Goal: Task Accomplishment & Management: Use online tool/utility

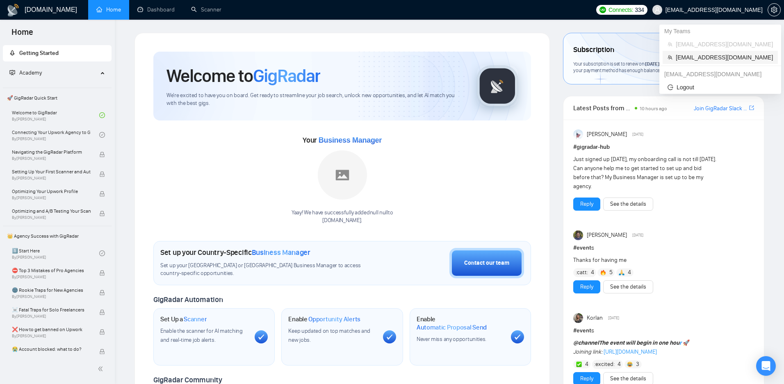
click at [686, 54] on span "[EMAIL_ADDRESS][DOMAIN_NAME]" at bounding box center [724, 57] width 97 height 9
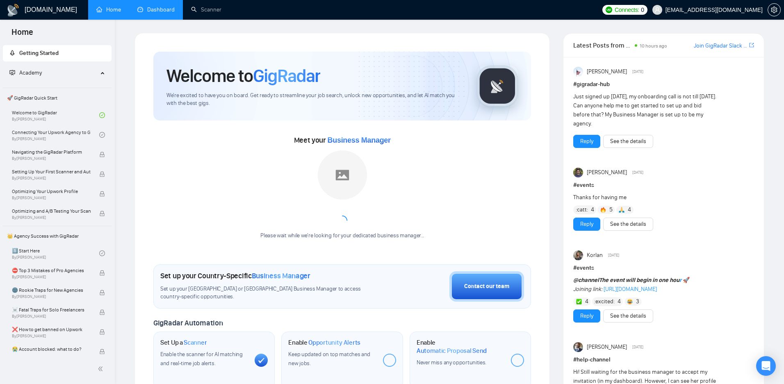
click at [162, 13] on link "Dashboard" at bounding box center [155, 9] width 37 height 7
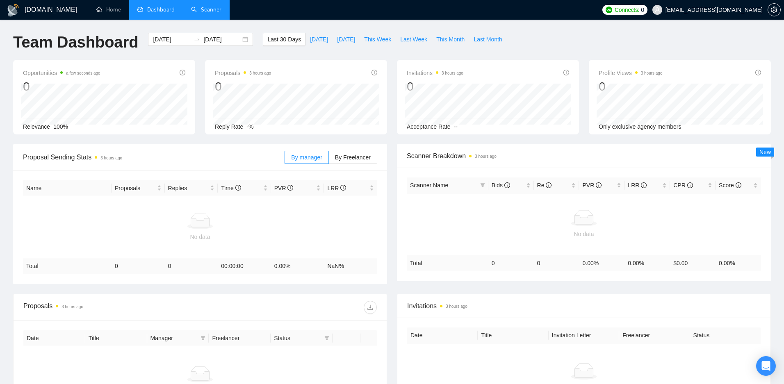
click at [215, 12] on link "Scanner" at bounding box center [206, 9] width 30 height 7
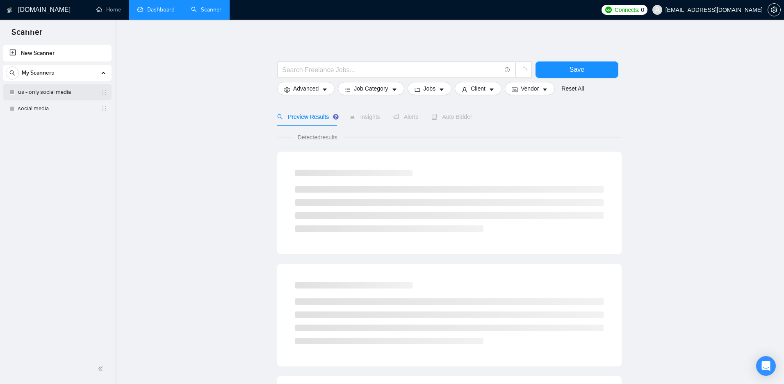
click at [61, 90] on link "us - only social media" at bounding box center [57, 92] width 78 height 16
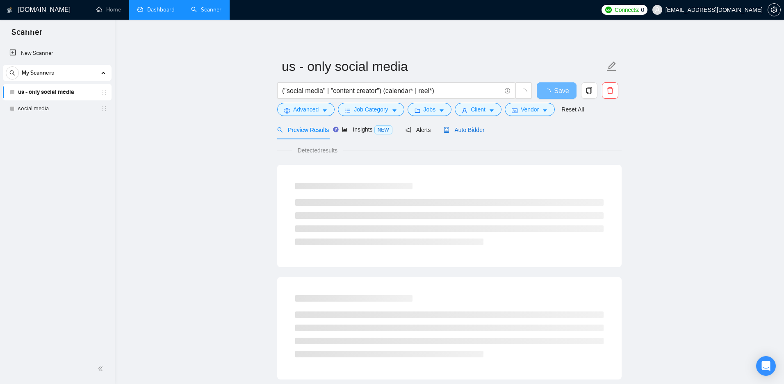
click at [461, 130] on span "Auto Bidder" at bounding box center [464, 130] width 41 height 7
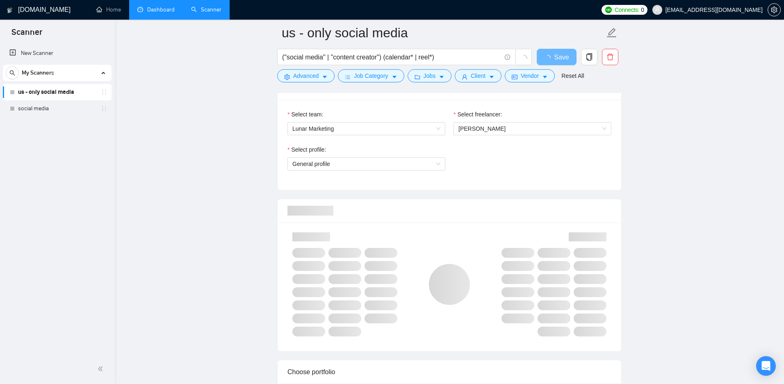
scroll to position [414, 0]
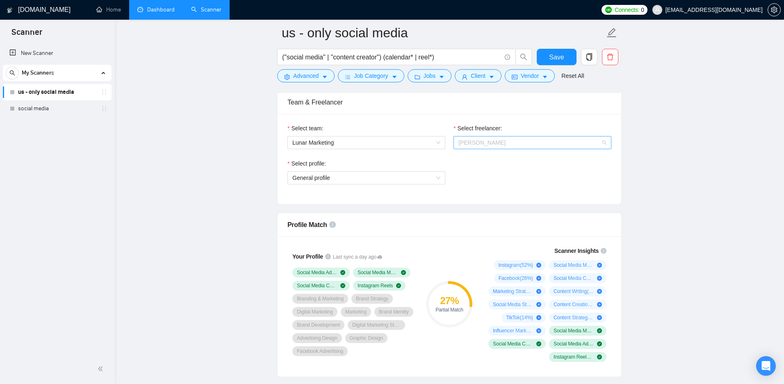
click at [496, 146] on span "[PERSON_NAME]" at bounding box center [481, 142] width 47 height 7
click at [495, 157] on span "[PERSON_NAME]" at bounding box center [482, 158] width 48 height 7
click at [429, 181] on span "General profile" at bounding box center [366, 178] width 148 height 12
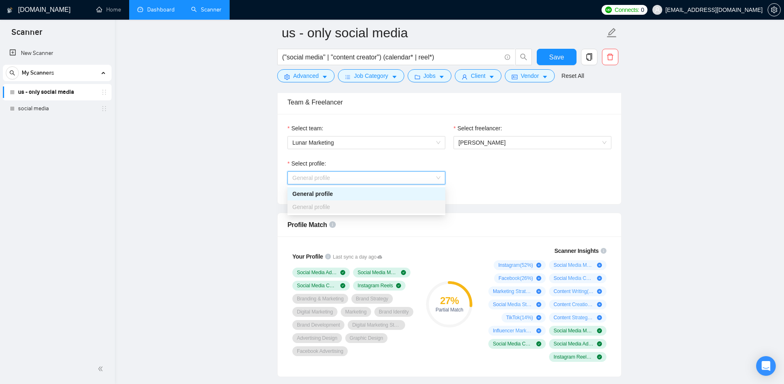
click at [423, 195] on div "General profile" at bounding box center [366, 193] width 148 height 9
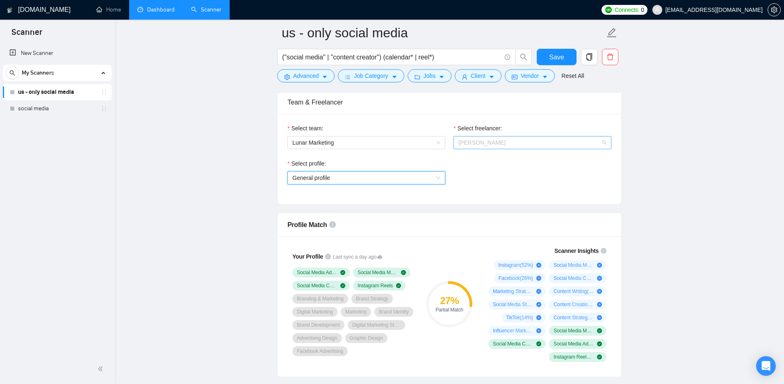
click at [495, 138] on span "[PERSON_NAME]" at bounding box center [532, 143] width 148 height 12
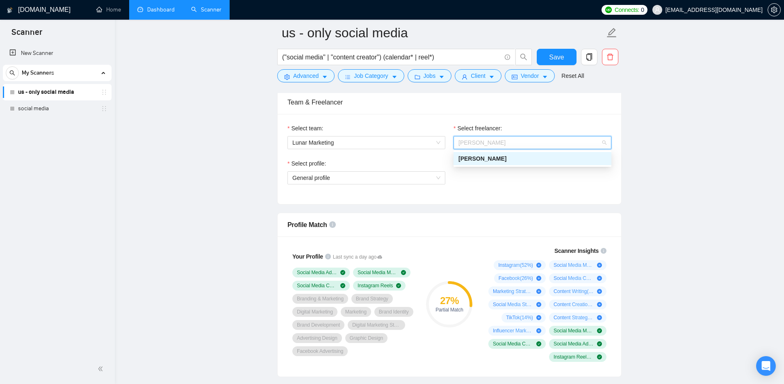
click at [495, 163] on div "[PERSON_NAME]" at bounding box center [532, 158] width 148 height 9
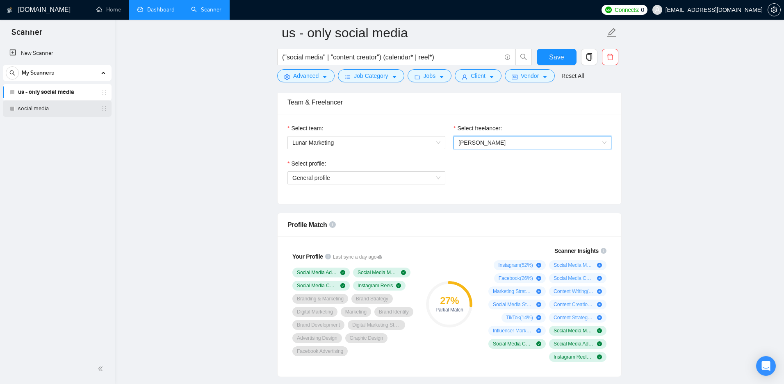
click at [61, 105] on link "social media" at bounding box center [57, 108] width 78 height 16
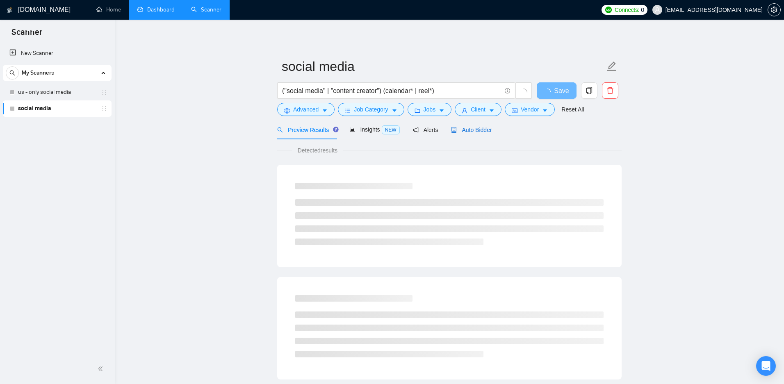
click at [472, 128] on span "Auto Bidder" at bounding box center [471, 130] width 41 height 7
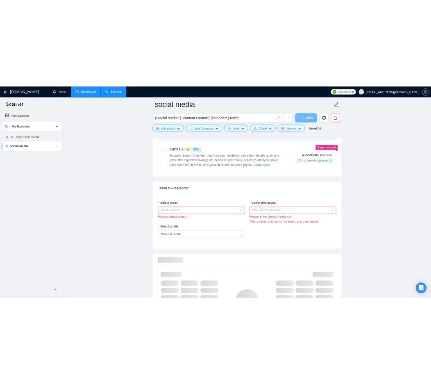
scroll to position [336, 0]
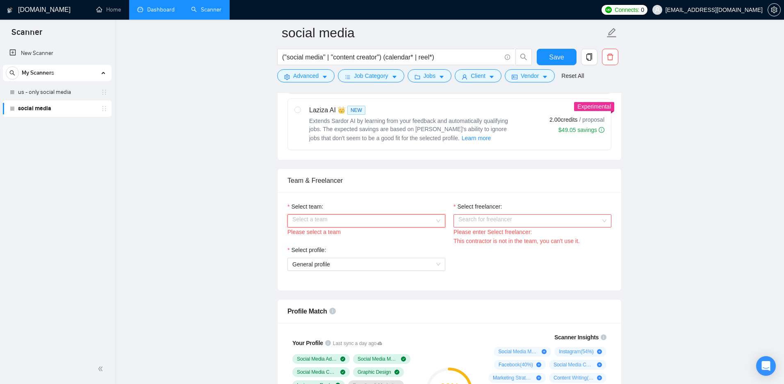
click at [411, 220] on input "Select team:" at bounding box center [363, 221] width 142 height 12
click at [406, 234] on div "Lunar Marketing" at bounding box center [366, 237] width 148 height 9
click at [499, 215] on input "Select freelancer:" at bounding box center [529, 221] width 142 height 12
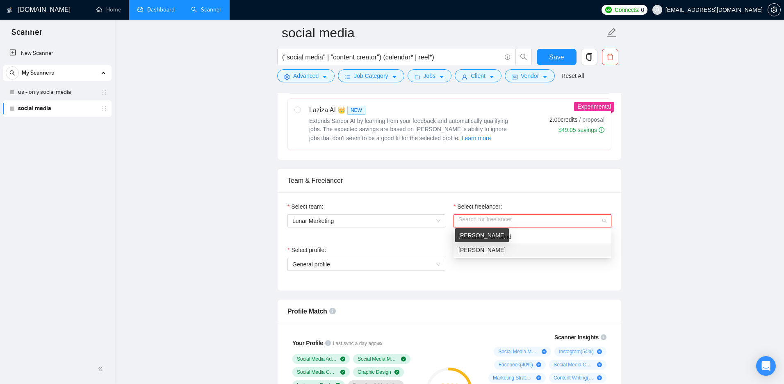
click at [499, 253] on span "[PERSON_NAME]" at bounding box center [481, 250] width 47 height 7
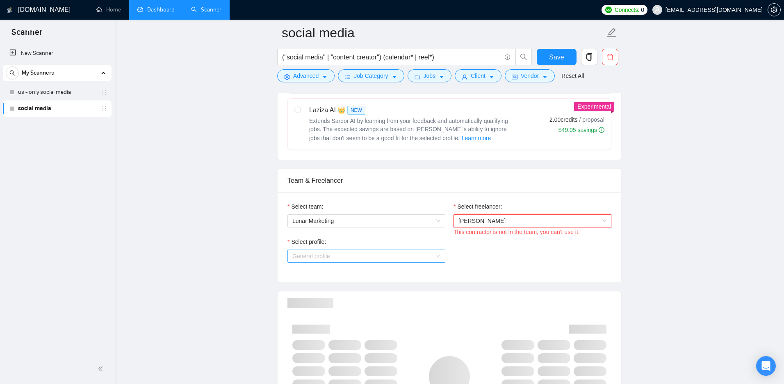
click at [424, 255] on span "General profile" at bounding box center [366, 256] width 148 height 12
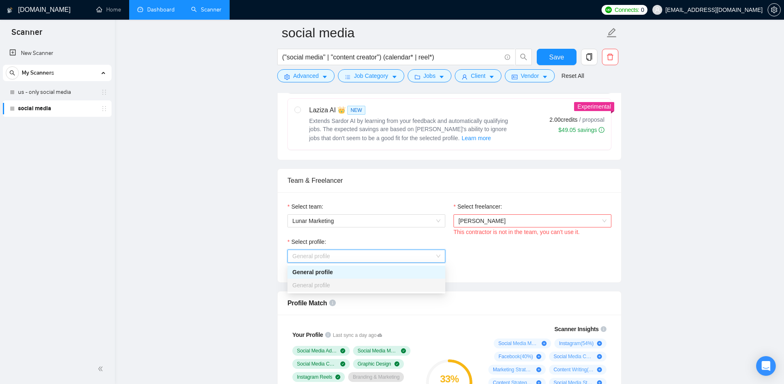
click at [489, 249] on div "Select profile: General profile" at bounding box center [449, 254] width 332 height 35
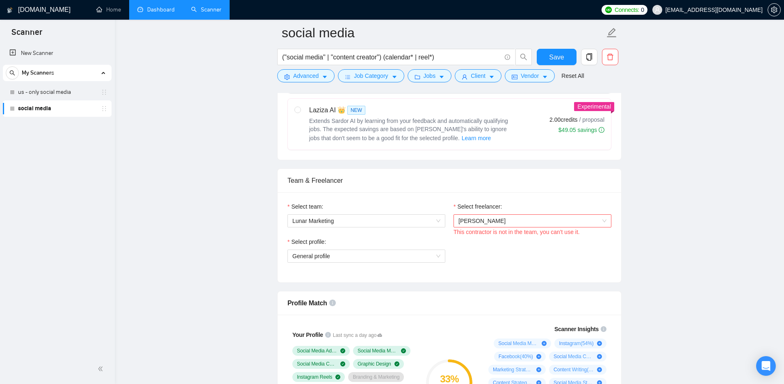
click at [505, 219] on span "[PERSON_NAME]" at bounding box center [532, 221] width 148 height 12
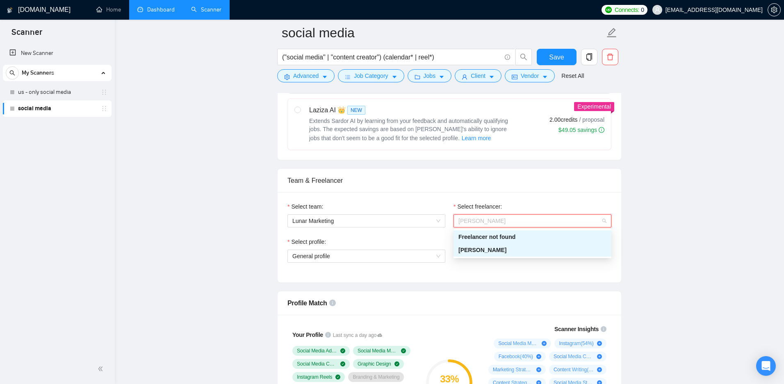
click at [512, 239] on div "Freelancer not found" at bounding box center [532, 237] width 148 height 9
click at [510, 219] on span "[PERSON_NAME]" at bounding box center [532, 221] width 148 height 12
click at [511, 247] on div "[PERSON_NAME]" at bounding box center [532, 250] width 148 height 9
click at [507, 215] on span "[PERSON_NAME]" at bounding box center [532, 221] width 148 height 12
click at [507, 248] on div "[PERSON_NAME]" at bounding box center [532, 250] width 148 height 9
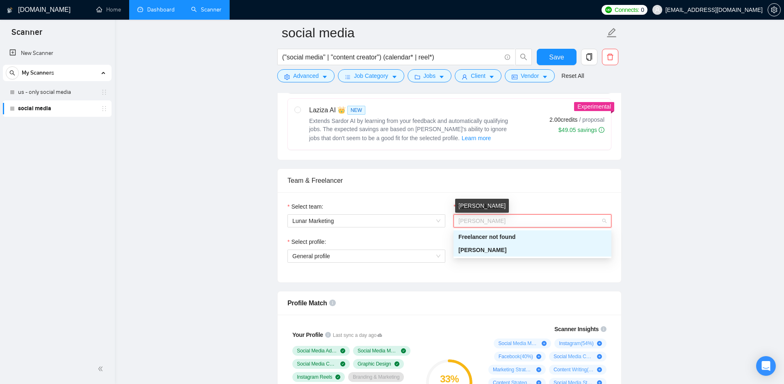
drag, startPoint x: 504, startPoint y: 223, endPoint x: 459, endPoint y: 218, distance: 44.6
click at [460, 218] on span "[PERSON_NAME]" at bounding box center [532, 221] width 148 height 12
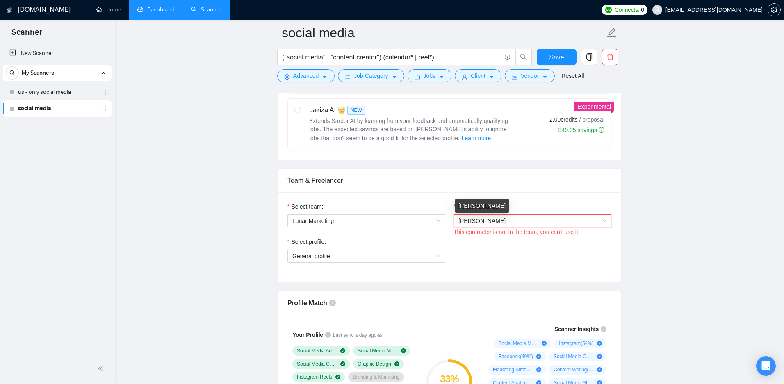
drag, startPoint x: 459, startPoint y: 218, endPoint x: 485, endPoint y: 218, distance: 25.4
click at [485, 218] on span "[PERSON_NAME]" at bounding box center [481, 221] width 47 height 7
click at [479, 251] on div "Select profile: General profile" at bounding box center [449, 254] width 332 height 35
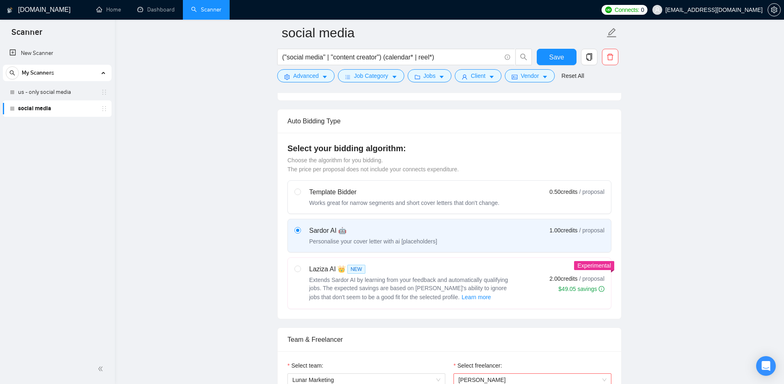
scroll to position [142, 0]
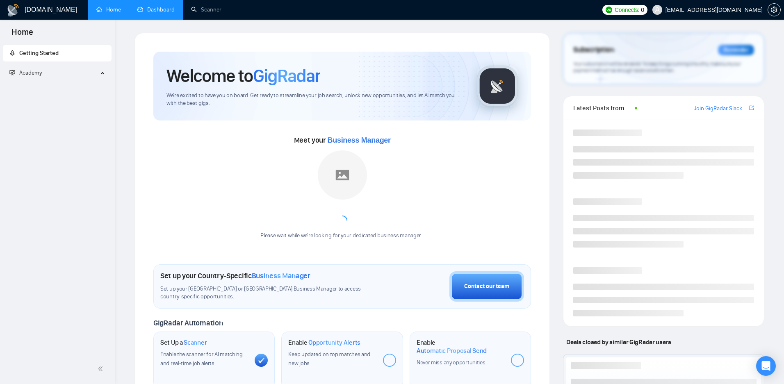
click at [162, 6] on link "Dashboard" at bounding box center [155, 9] width 37 height 7
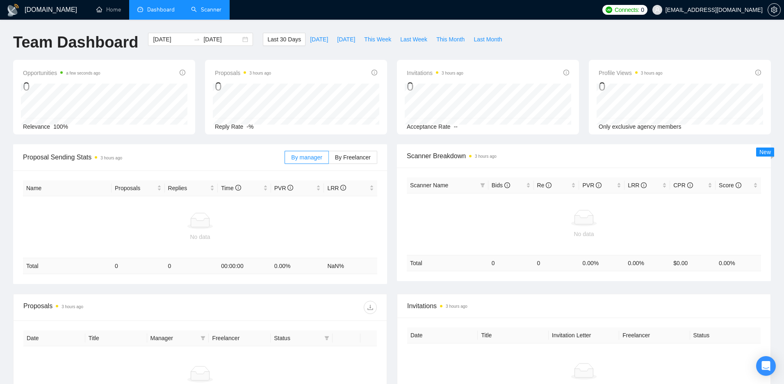
click at [213, 11] on link "Scanner" at bounding box center [206, 9] width 30 height 7
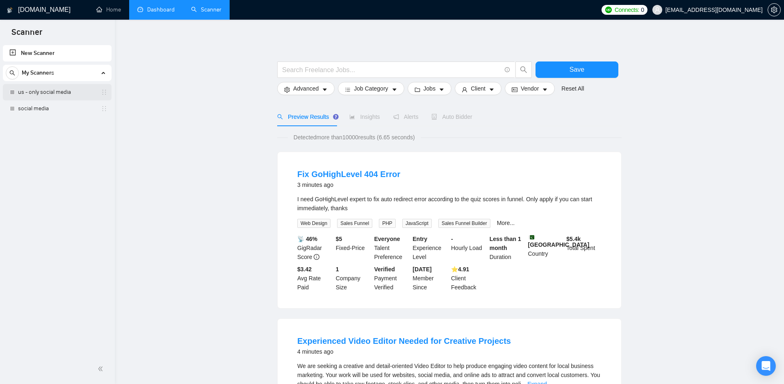
click at [57, 89] on link "us - only social media" at bounding box center [57, 92] width 78 height 16
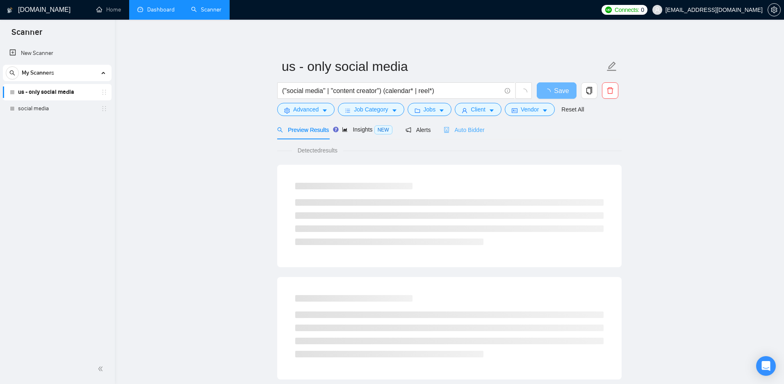
click at [478, 125] on div "Auto Bidder" at bounding box center [464, 129] width 41 height 19
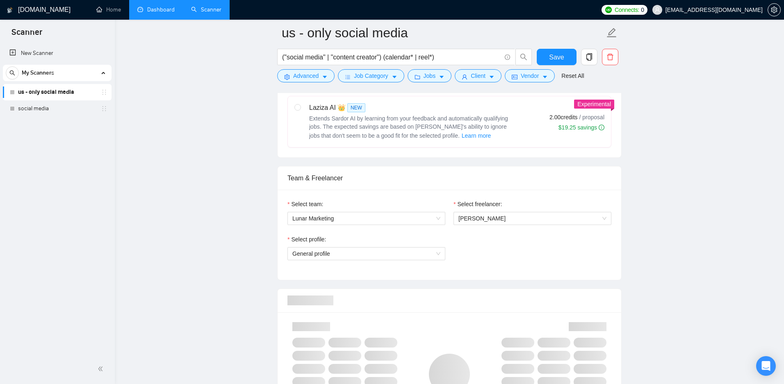
scroll to position [344, 0]
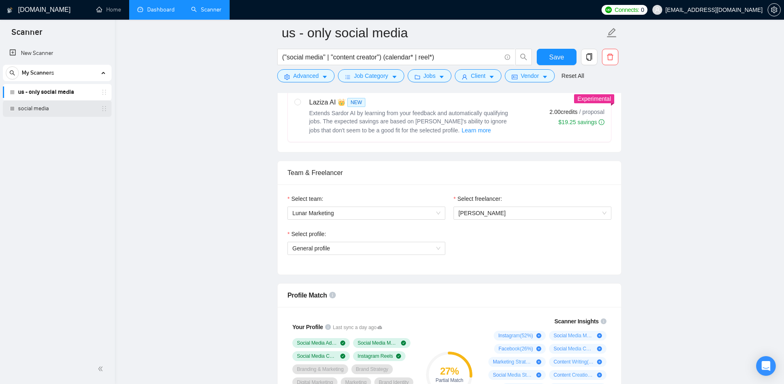
click at [69, 105] on link "social media" at bounding box center [57, 108] width 78 height 16
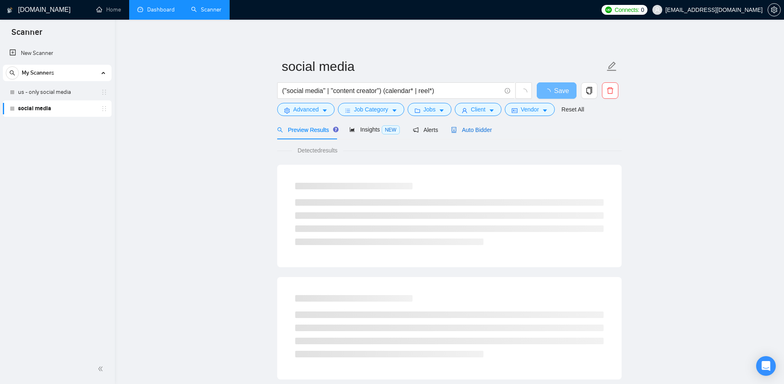
click at [471, 132] on span "Auto Bidder" at bounding box center [471, 130] width 41 height 7
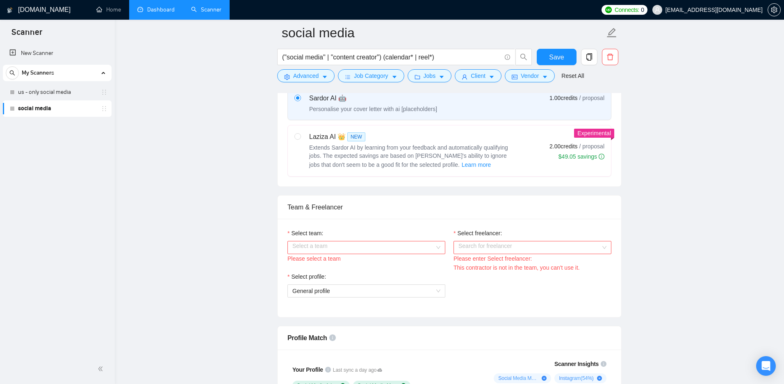
scroll to position [331, 0]
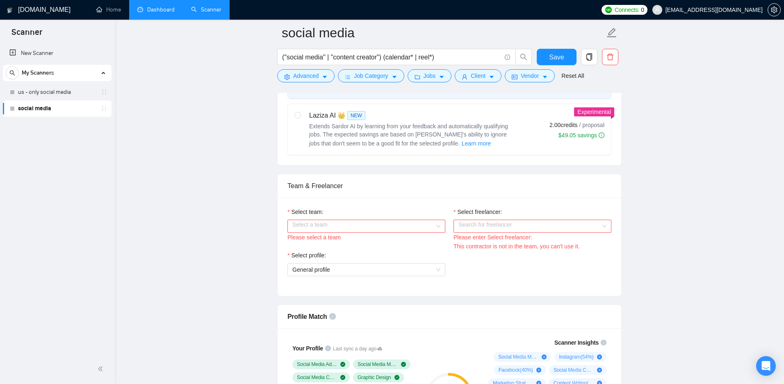
click at [394, 224] on input "Select team:" at bounding box center [363, 226] width 142 height 12
click at [390, 242] on div "Lunar Marketing" at bounding box center [366, 242] width 148 height 9
click at [492, 230] on input "Select freelancer:" at bounding box center [529, 226] width 142 height 12
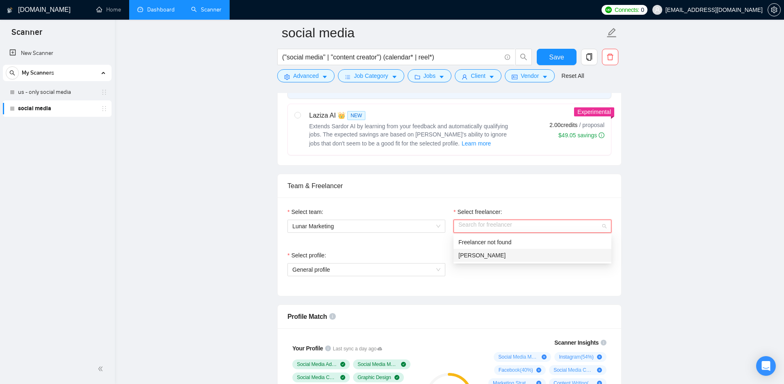
click at [490, 254] on span "[PERSON_NAME]" at bounding box center [481, 255] width 47 height 7
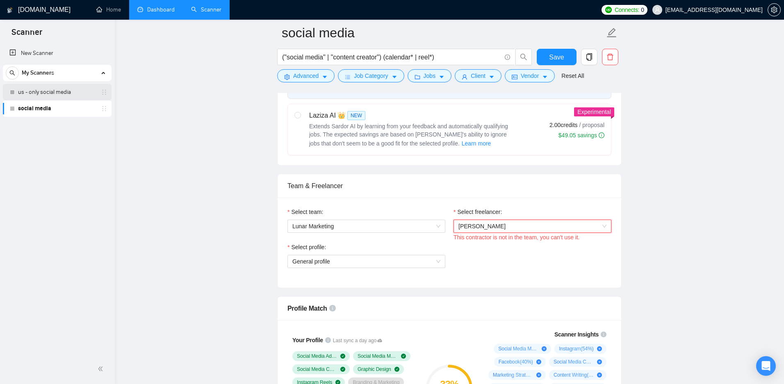
click at [82, 88] on link "us - only social media" at bounding box center [57, 92] width 78 height 16
click at [57, 87] on link "us - only social media" at bounding box center [57, 92] width 78 height 16
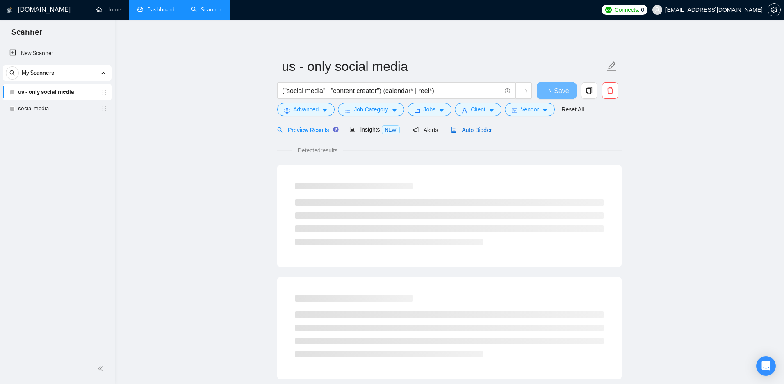
click at [471, 131] on span "Auto Bidder" at bounding box center [471, 130] width 41 height 7
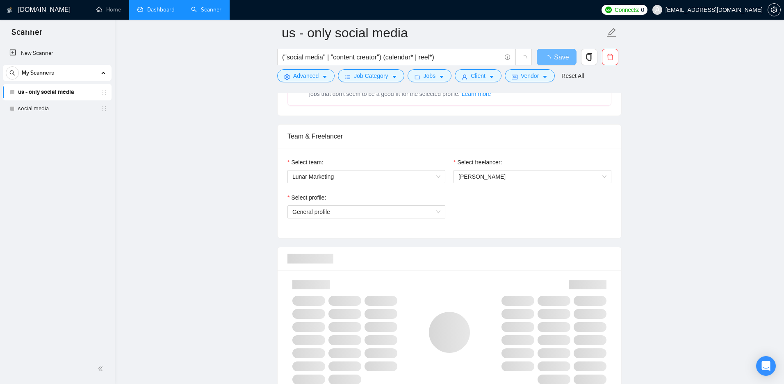
scroll to position [347, 0]
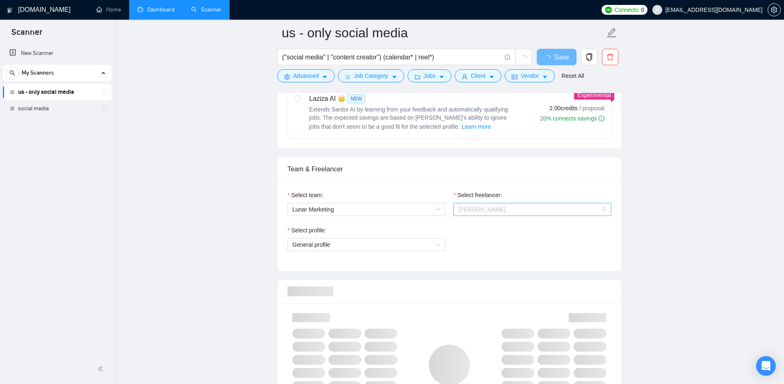
click at [551, 211] on span "[PERSON_NAME]" at bounding box center [532, 209] width 148 height 12
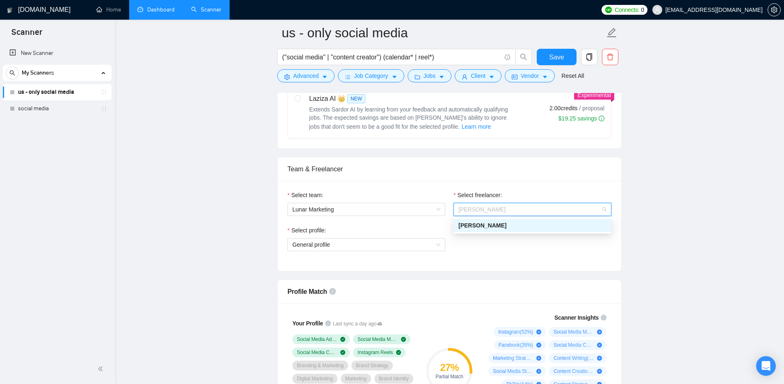
click at [537, 226] on div "[PERSON_NAME]" at bounding box center [532, 225] width 148 height 9
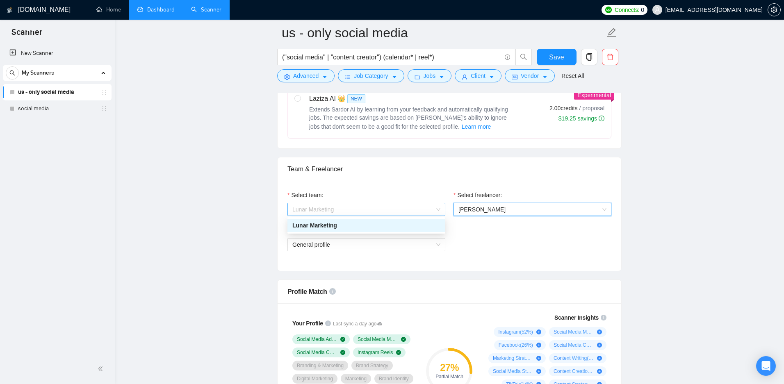
click at [420, 207] on span "Lunar Marketing" at bounding box center [366, 209] width 148 height 12
click at [420, 227] on div "Lunar Marketing" at bounding box center [366, 225] width 148 height 9
click at [508, 205] on span "[PERSON_NAME]" at bounding box center [532, 209] width 148 height 12
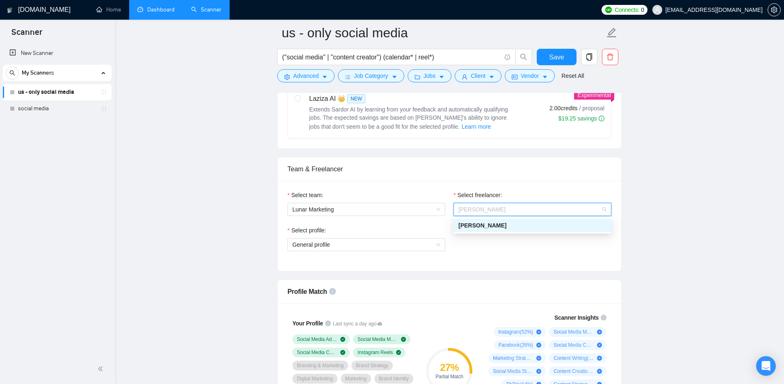
click at [506, 224] on div "[PERSON_NAME]" at bounding box center [532, 225] width 148 height 9
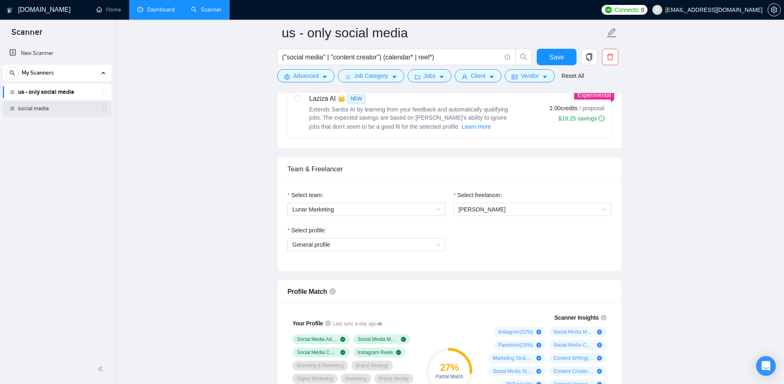
click at [61, 109] on link "social media" at bounding box center [57, 108] width 78 height 16
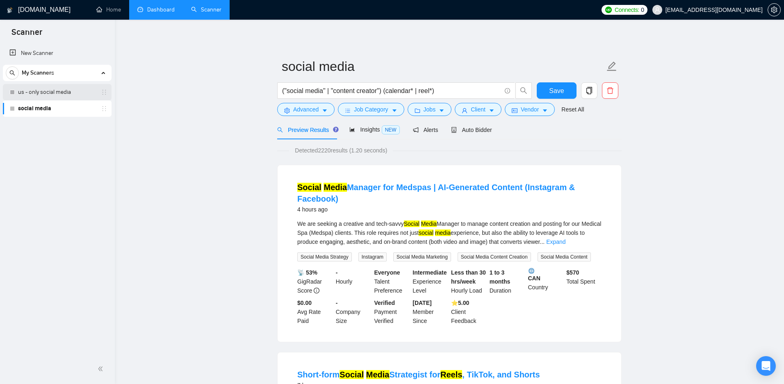
click at [37, 94] on link "us - only social media" at bounding box center [57, 92] width 78 height 16
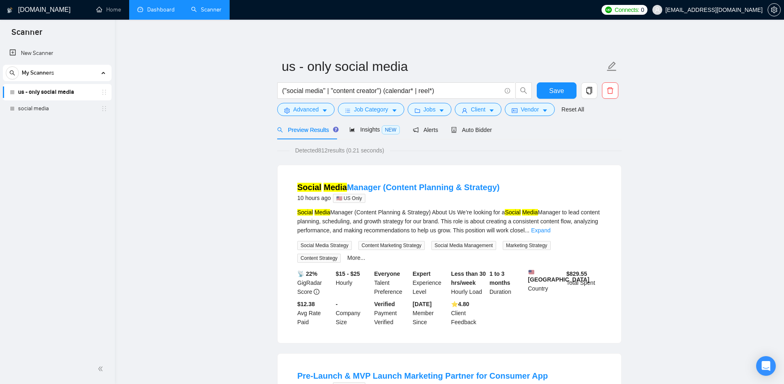
click at [51, 95] on link "us - only social media" at bounding box center [57, 92] width 78 height 16
click at [474, 131] on span "Auto Bidder" at bounding box center [471, 130] width 41 height 7
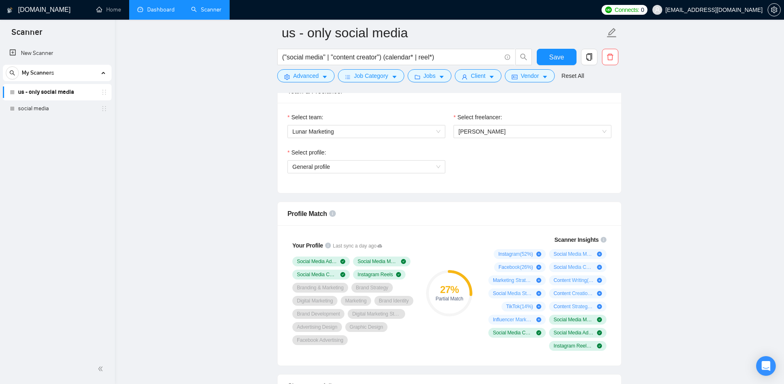
scroll to position [420, 0]
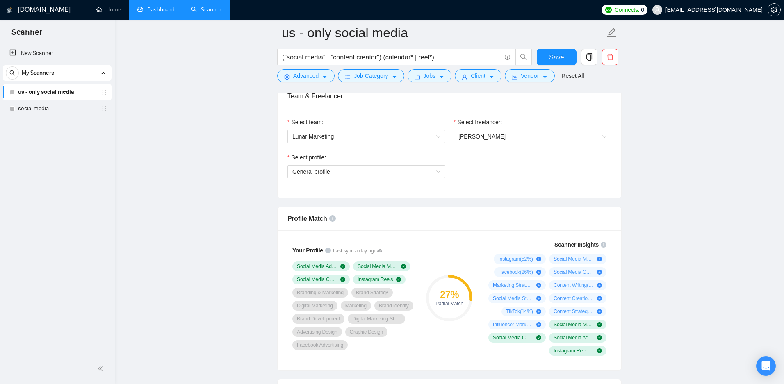
click at [520, 136] on span "[PERSON_NAME]" at bounding box center [532, 136] width 148 height 12
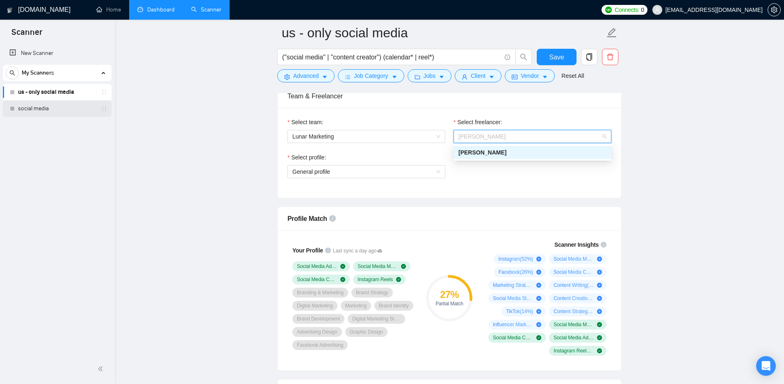
click at [80, 103] on link "social media" at bounding box center [57, 108] width 78 height 16
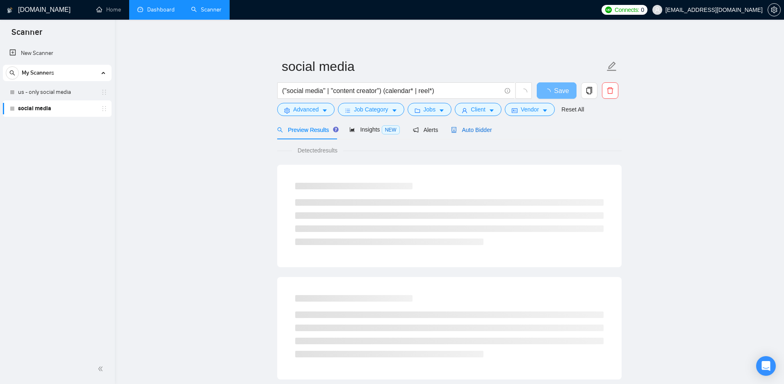
click at [468, 132] on span "Auto Bidder" at bounding box center [471, 130] width 41 height 7
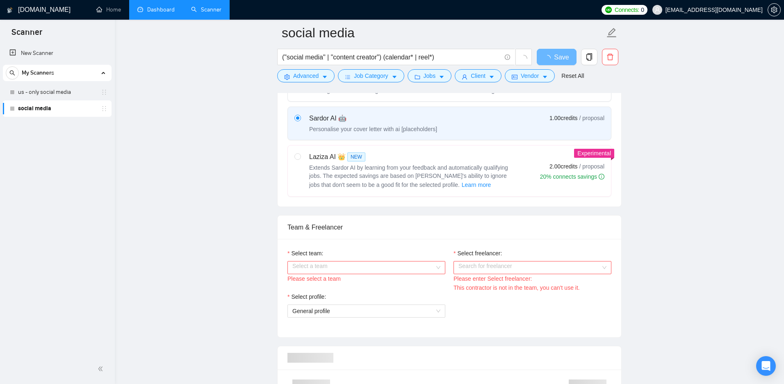
scroll to position [312, 0]
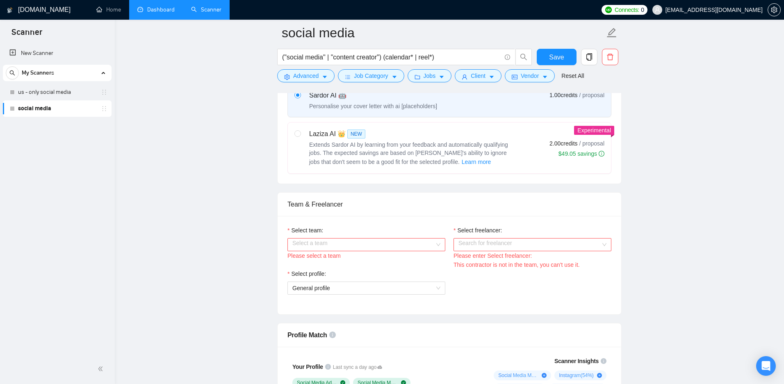
click at [381, 227] on div "Select team:" at bounding box center [366, 232] width 158 height 12
click at [381, 233] on div "Select team:" at bounding box center [366, 232] width 158 height 12
click at [375, 245] on input "Select team:" at bounding box center [363, 245] width 142 height 12
click at [394, 240] on input "Select team:" at bounding box center [363, 245] width 142 height 12
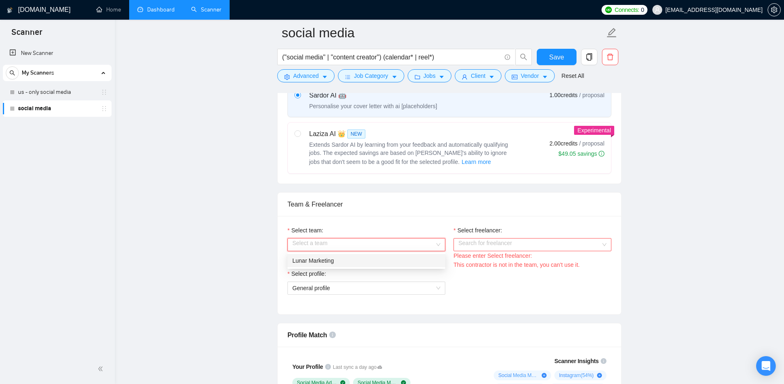
click at [385, 260] on div "Lunar Marketing" at bounding box center [366, 260] width 148 height 9
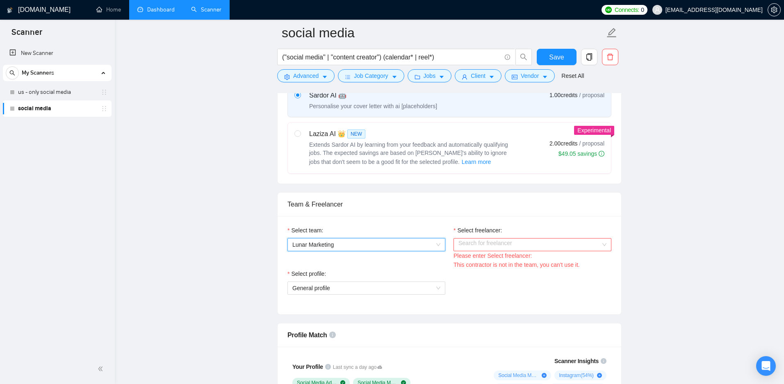
click at [504, 247] on input "Select freelancer:" at bounding box center [529, 245] width 142 height 12
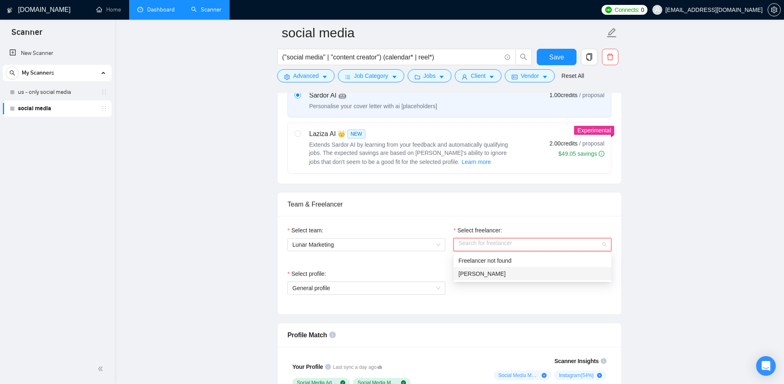
click at [519, 274] on div "[PERSON_NAME]" at bounding box center [532, 273] width 148 height 9
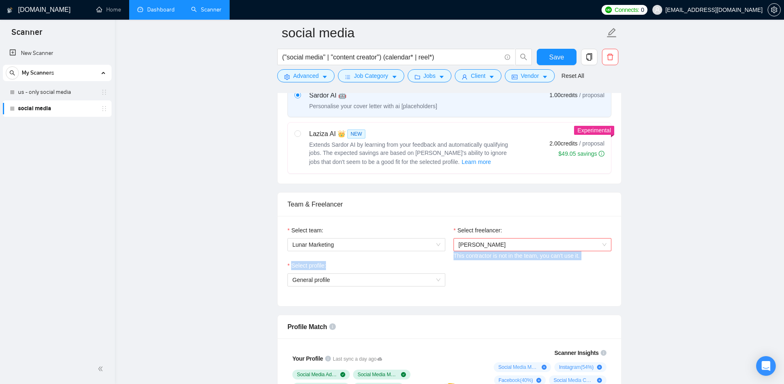
drag, startPoint x: 453, startPoint y: 256, endPoint x: 601, endPoint y: 267, distance: 148.5
click at [603, 267] on div "Select team: Lunar Marketing Select freelancer: Rohan Chiramel This contractor …" at bounding box center [450, 261] width 344 height 90
click at [378, 255] on div "Select team: Lunar Marketing" at bounding box center [366, 243] width 166 height 35
